Goal: Information Seeking & Learning: Learn about a topic

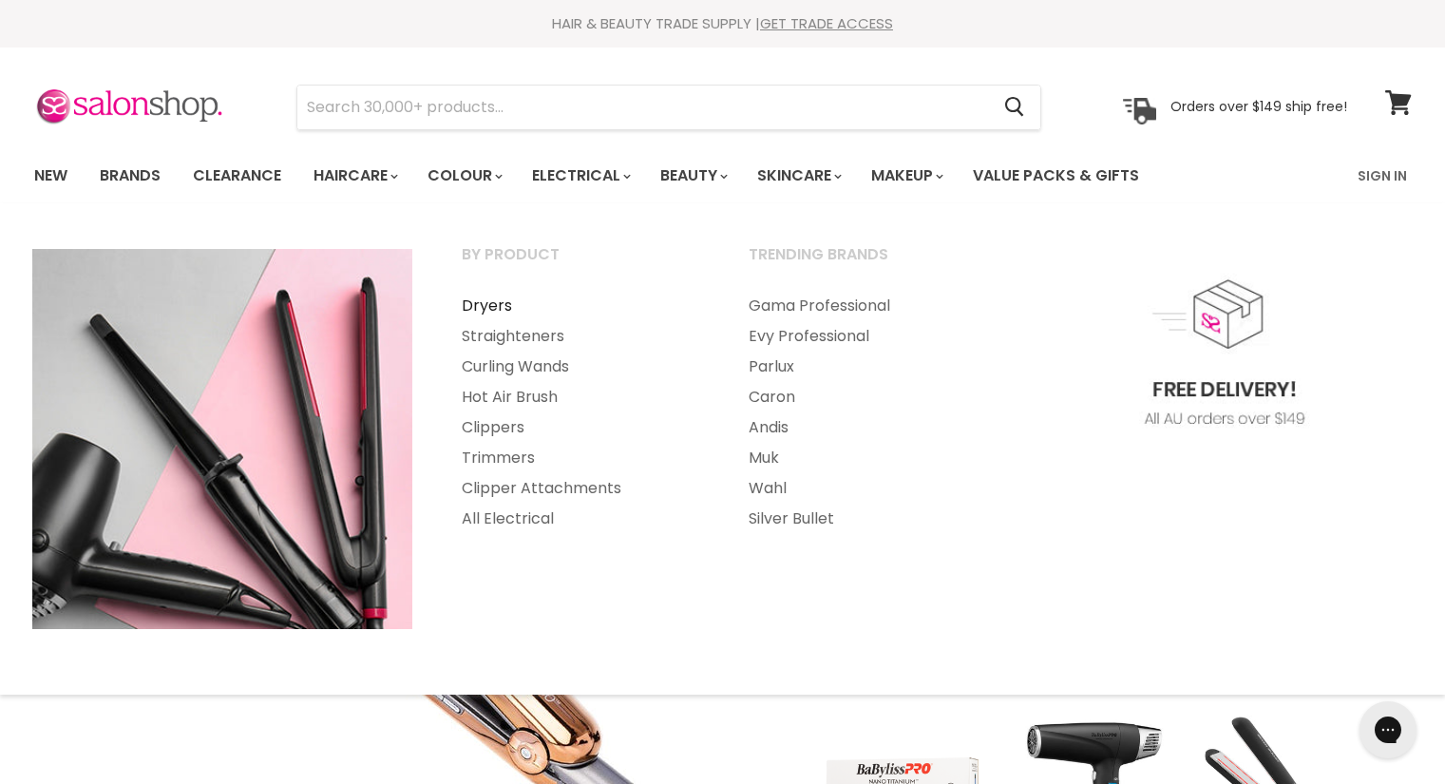
click at [481, 303] on link "Dryers" at bounding box center [579, 306] width 283 height 30
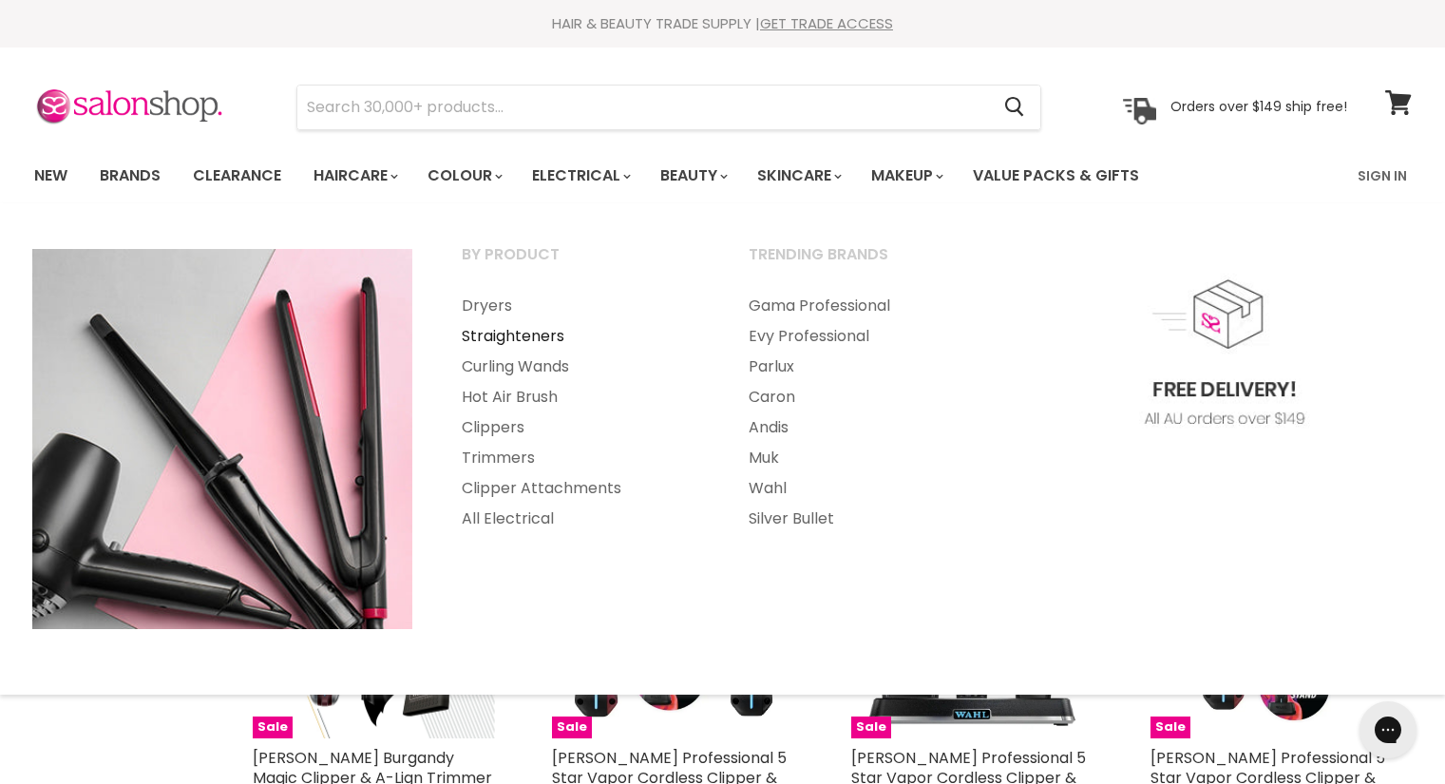
click at [509, 332] on link "Straighteners" at bounding box center [579, 336] width 283 height 30
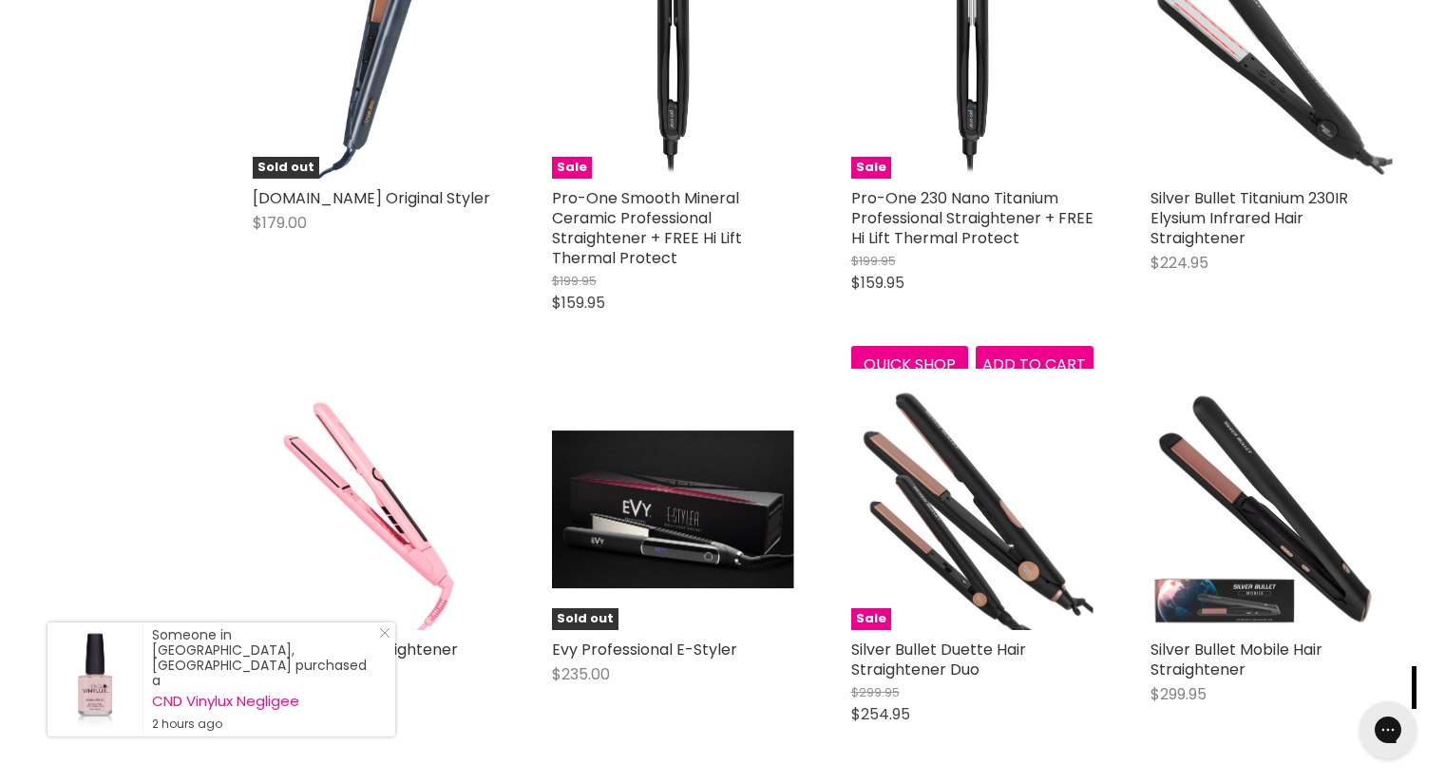
scroll to position [1518, 0]
